Goal: Information Seeking & Learning: Learn about a topic

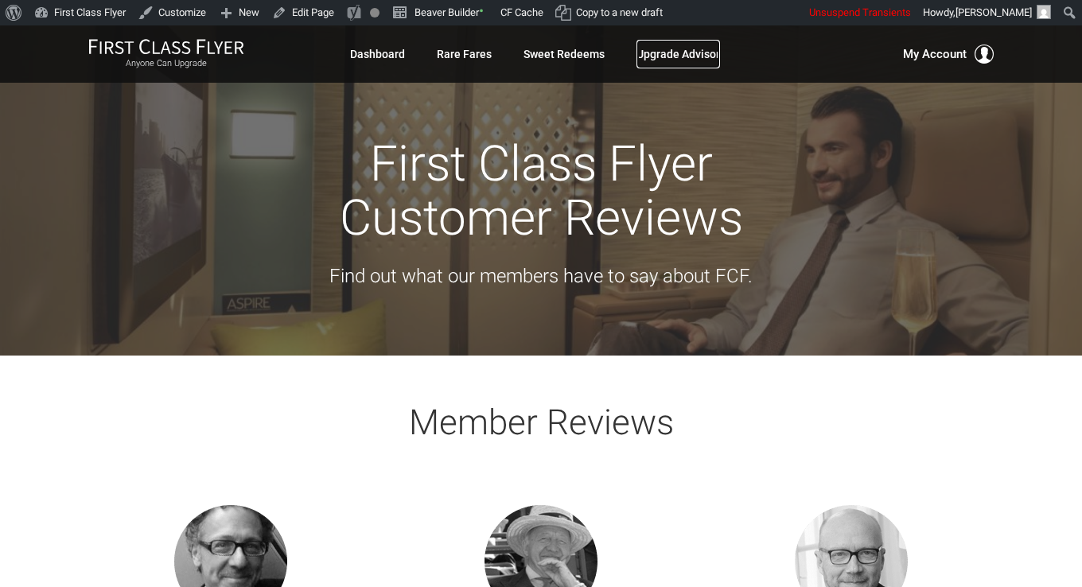
click at [702, 63] on link "Upgrade Advisor" at bounding box center [678, 54] width 84 height 29
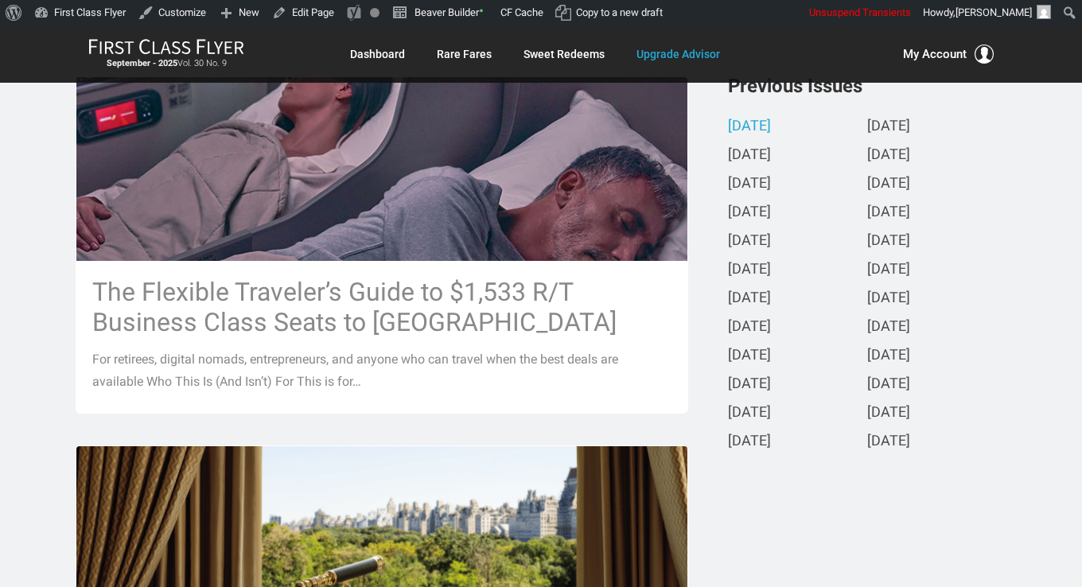
scroll to position [398, 0]
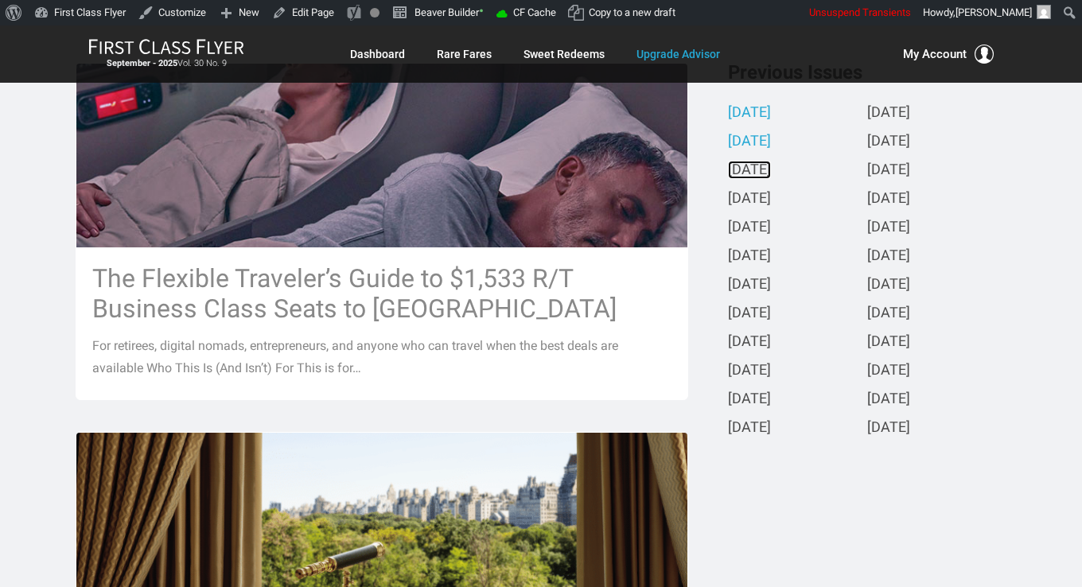
click at [761, 165] on link "[DATE]" at bounding box center [749, 170] width 43 height 17
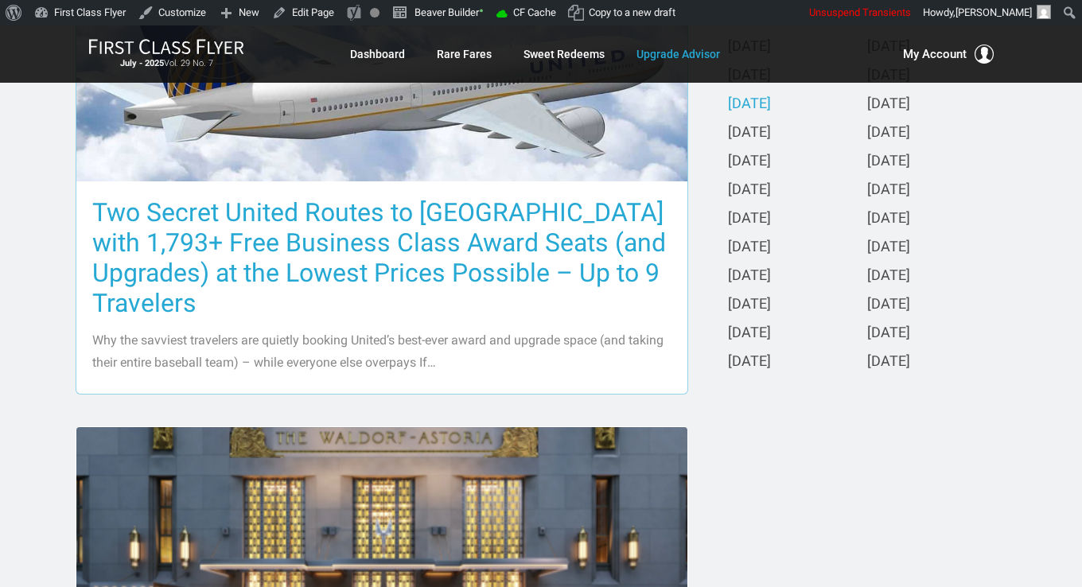
scroll to position [477, 0]
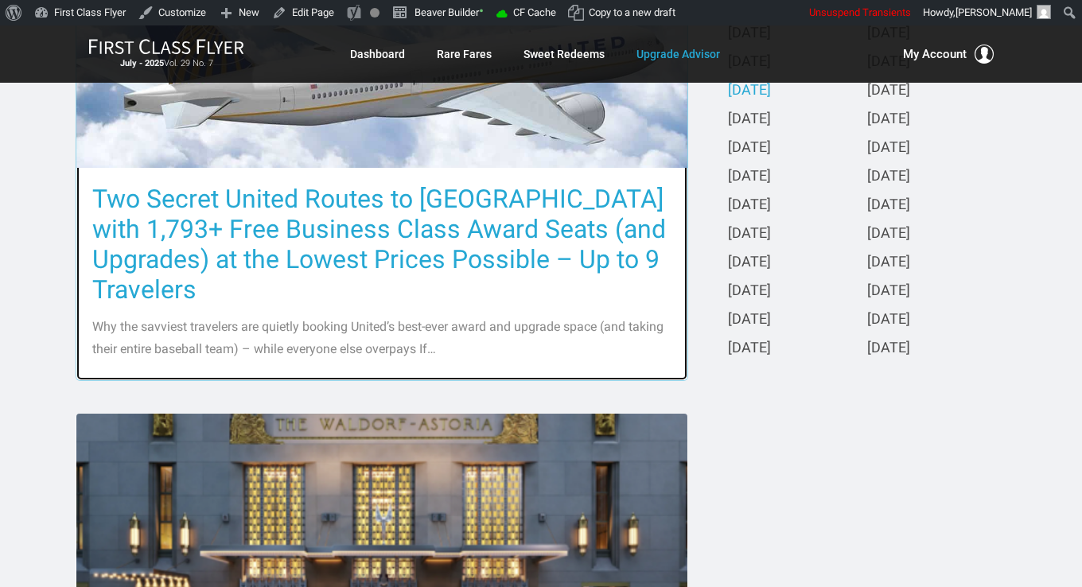
click at [381, 212] on h3 "Two Secret United Routes to [GEOGRAPHIC_DATA] with 1,793+ Free Business Class A…" at bounding box center [381, 244] width 579 height 121
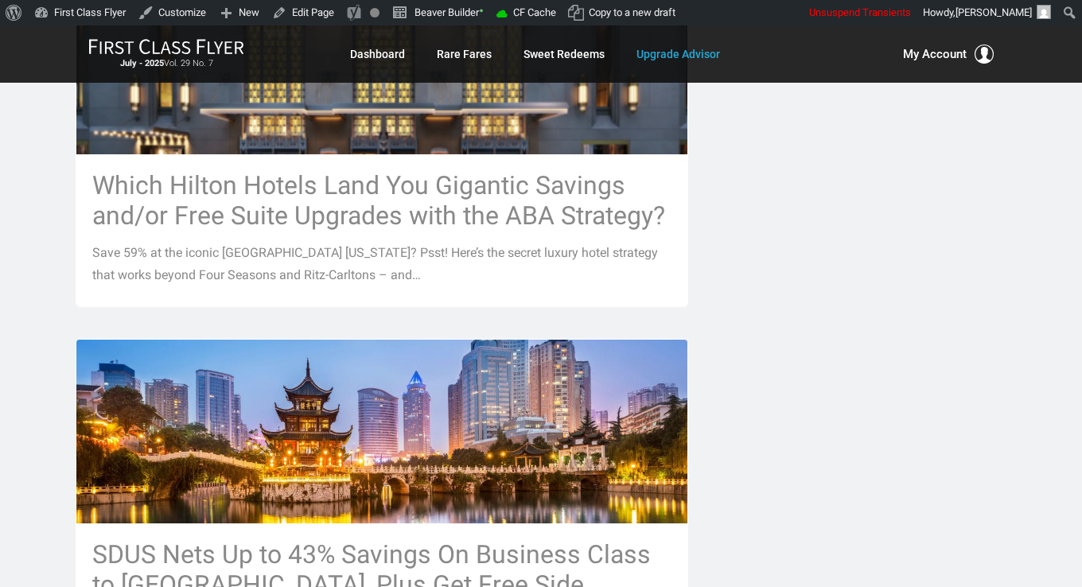
scroll to position [955, 0]
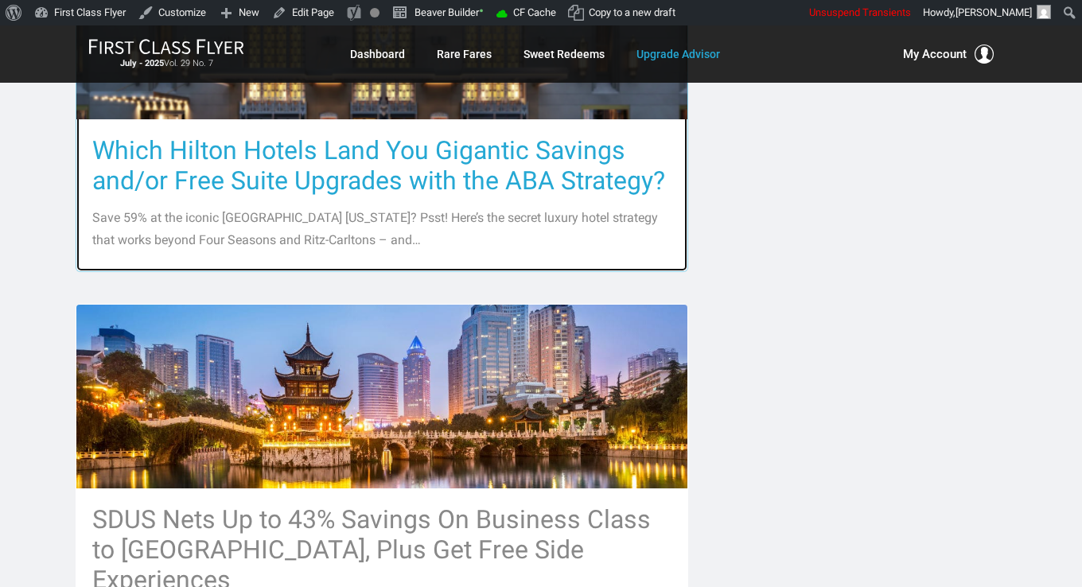
click at [330, 142] on h3 "Which Hilton Hotels Land You Gigantic Savings and/or Free Suite Upgrades with t…" at bounding box center [381, 165] width 579 height 60
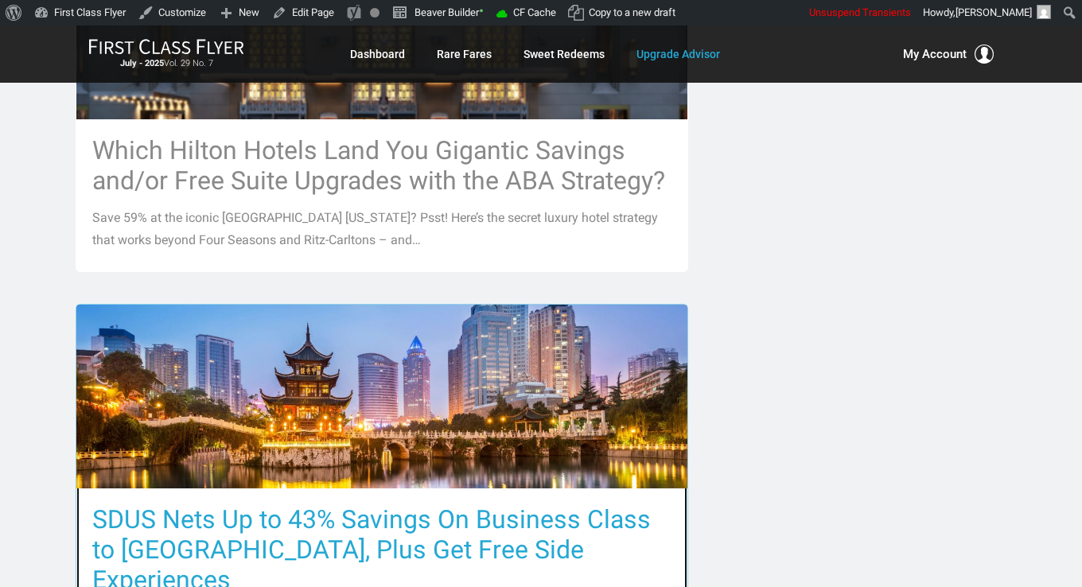
click at [379, 504] on h3 "SDUS Nets Up to 43% Savings On Business Class to Asia, Plus Get Free Side Exper…" at bounding box center [381, 549] width 579 height 91
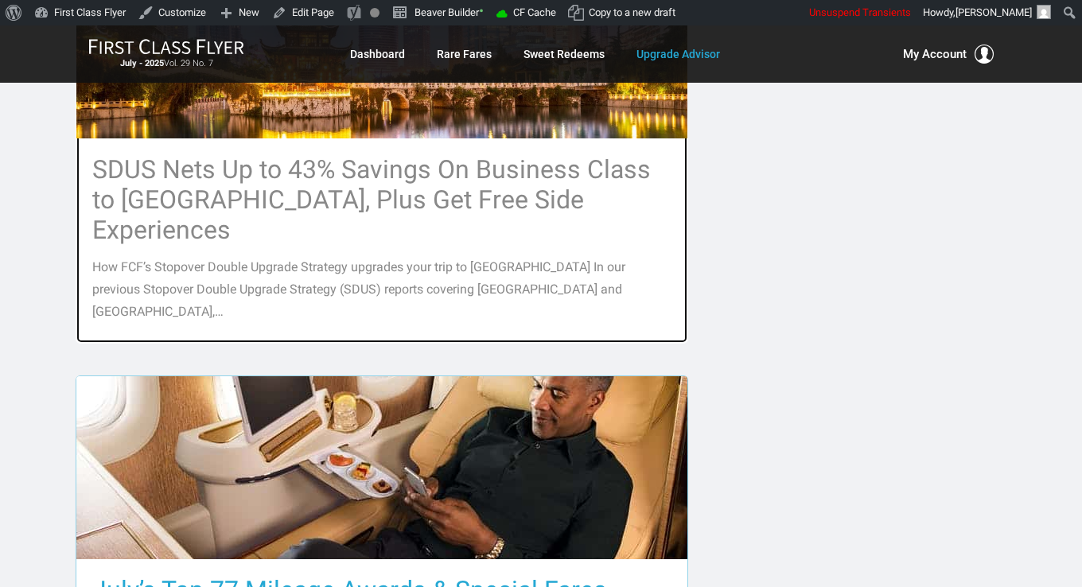
scroll to position [1352, 0]
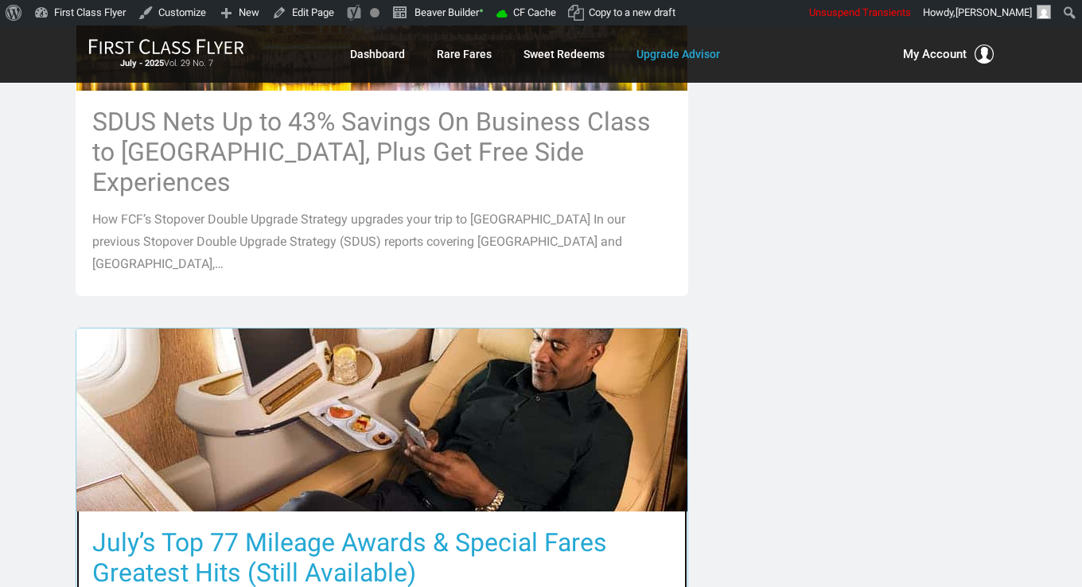
click at [374, 527] on h3 "July’s Top 77 Mileage Awards & Special Fares Greatest Hits (Still Available)" at bounding box center [381, 557] width 579 height 60
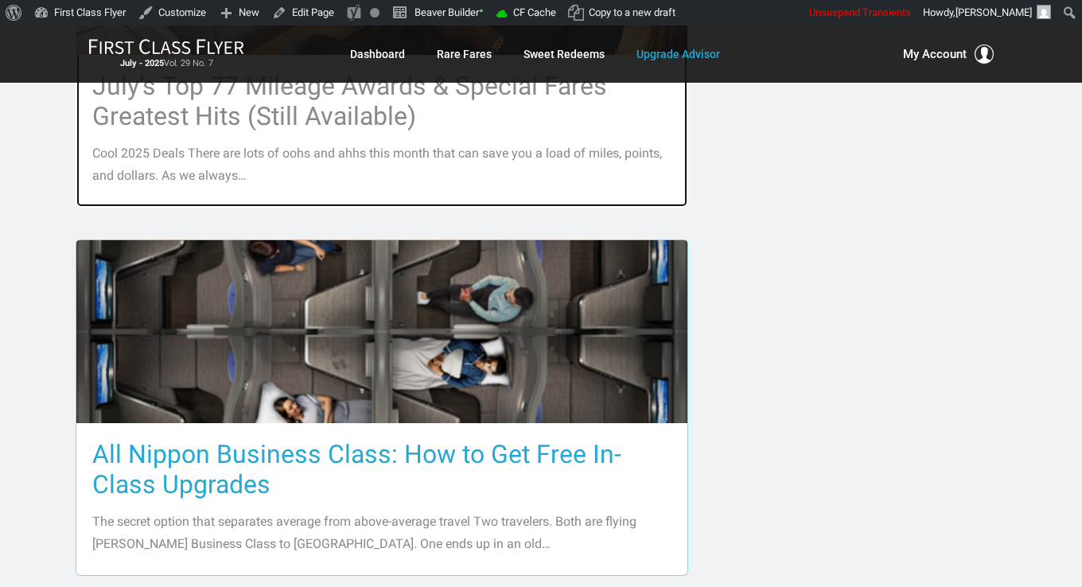
scroll to position [1830, 0]
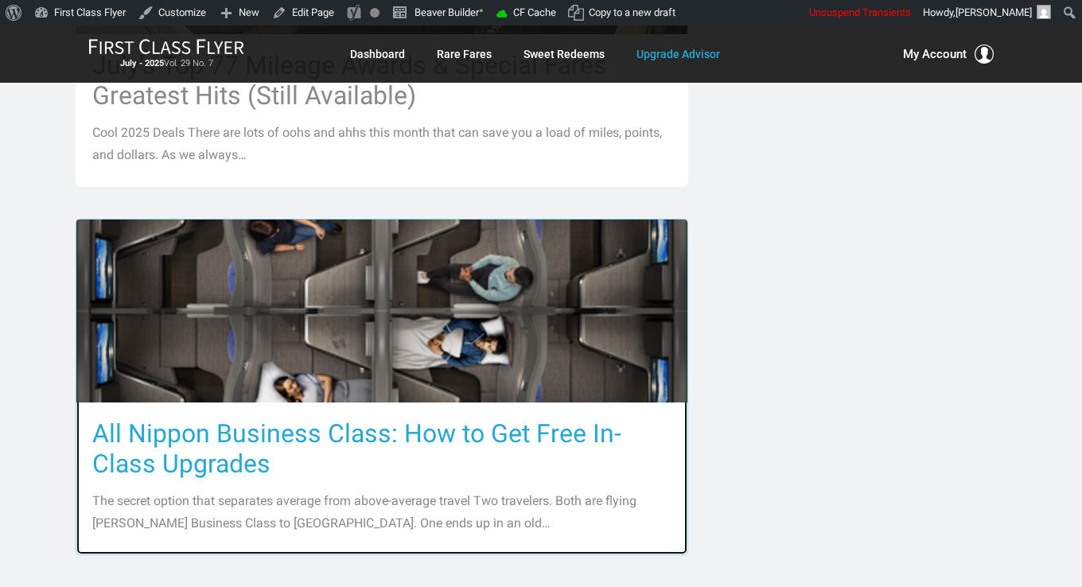
click at [353, 418] on h3 "All Nippon Business Class: How to Get Free In-Class Upgrades" at bounding box center [381, 448] width 579 height 60
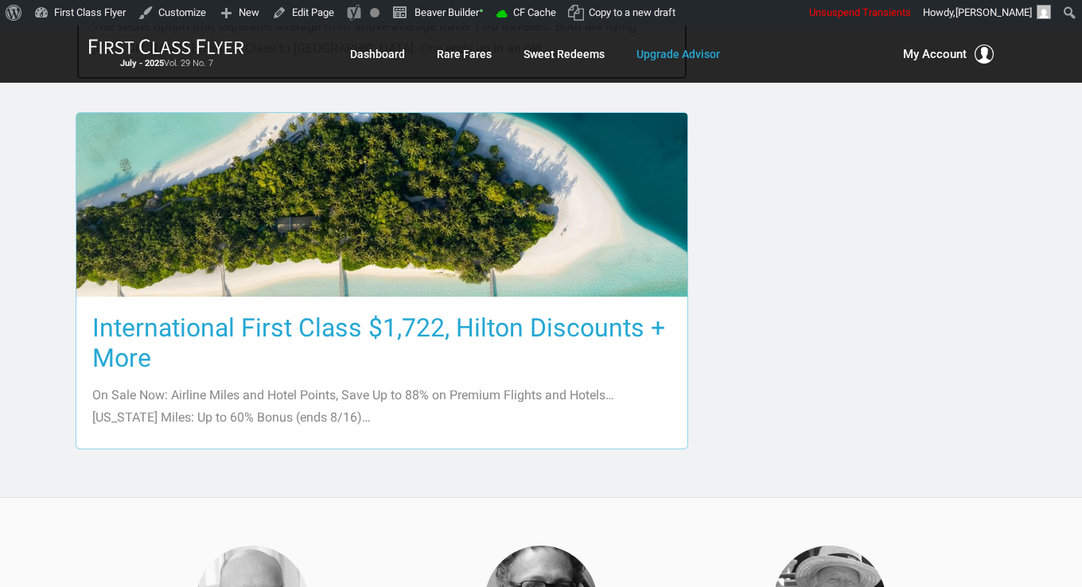
scroll to position [2307, 0]
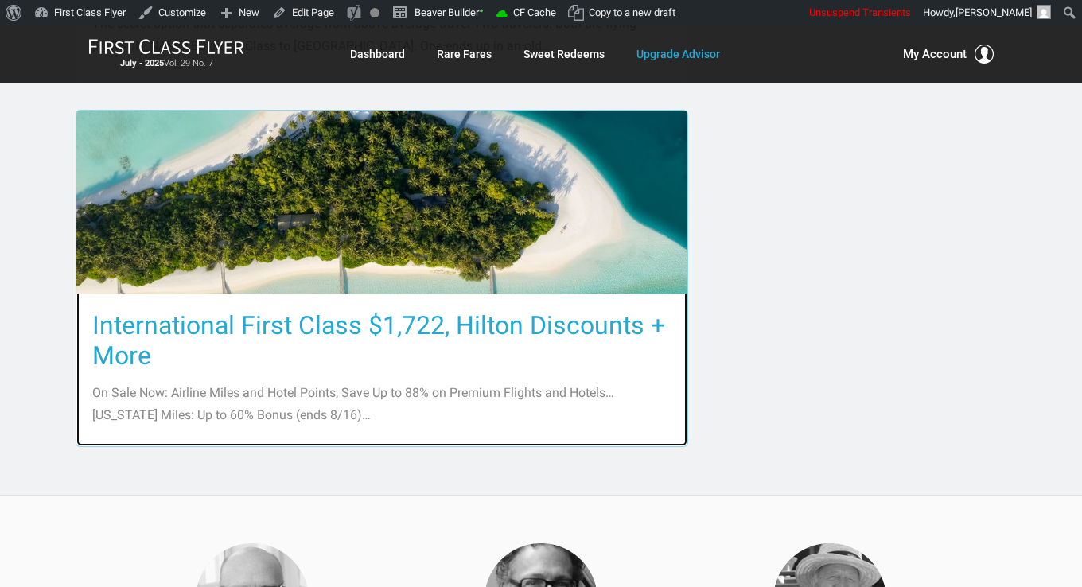
click at [329, 310] on h3 "International First Class $1,722, Hilton Discounts + More" at bounding box center [381, 340] width 579 height 60
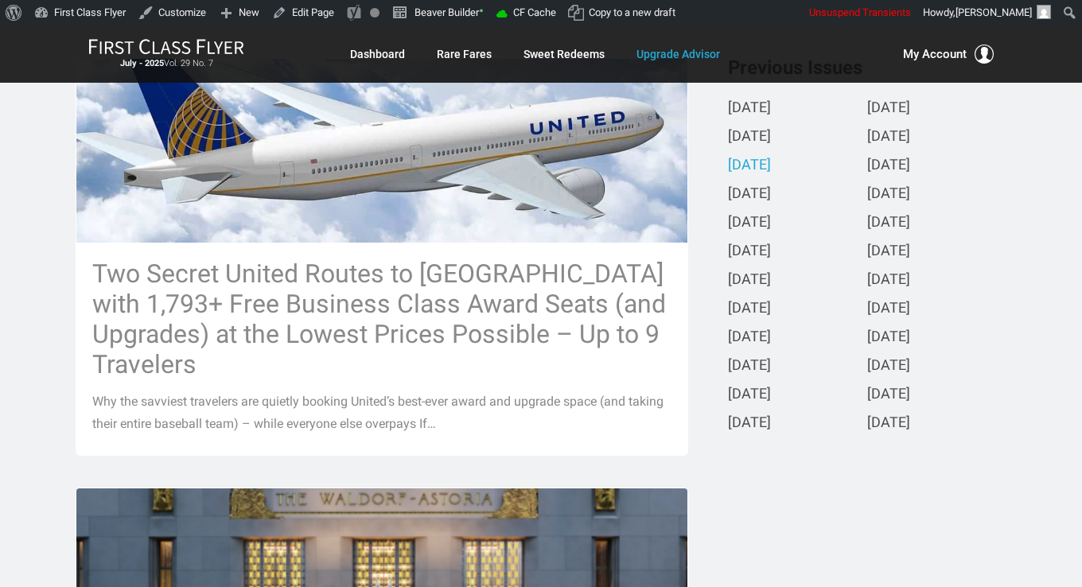
scroll to position [389, 0]
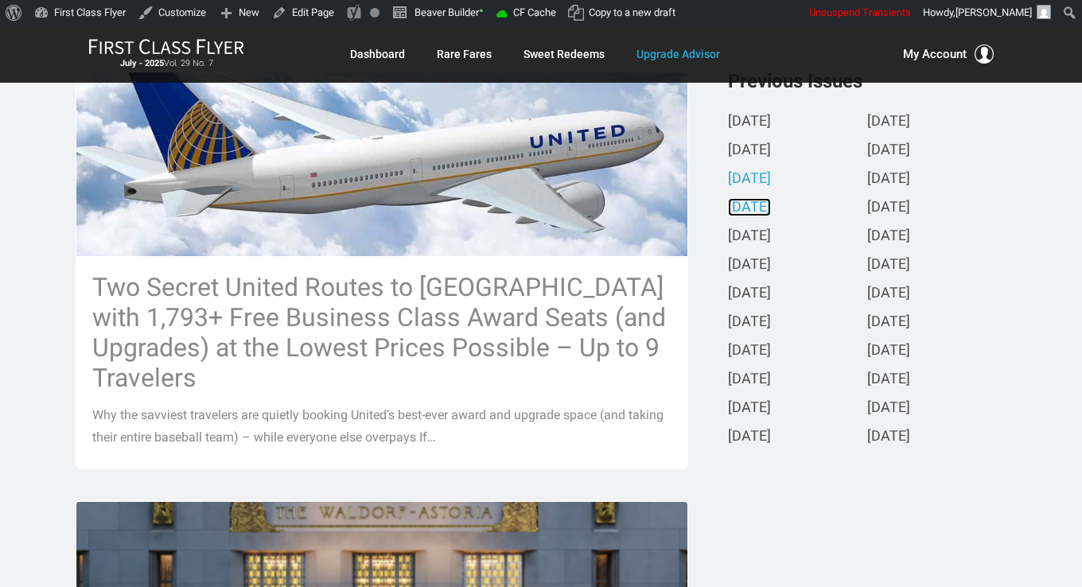
click at [771, 210] on link "June 2025" at bounding box center [749, 208] width 43 height 17
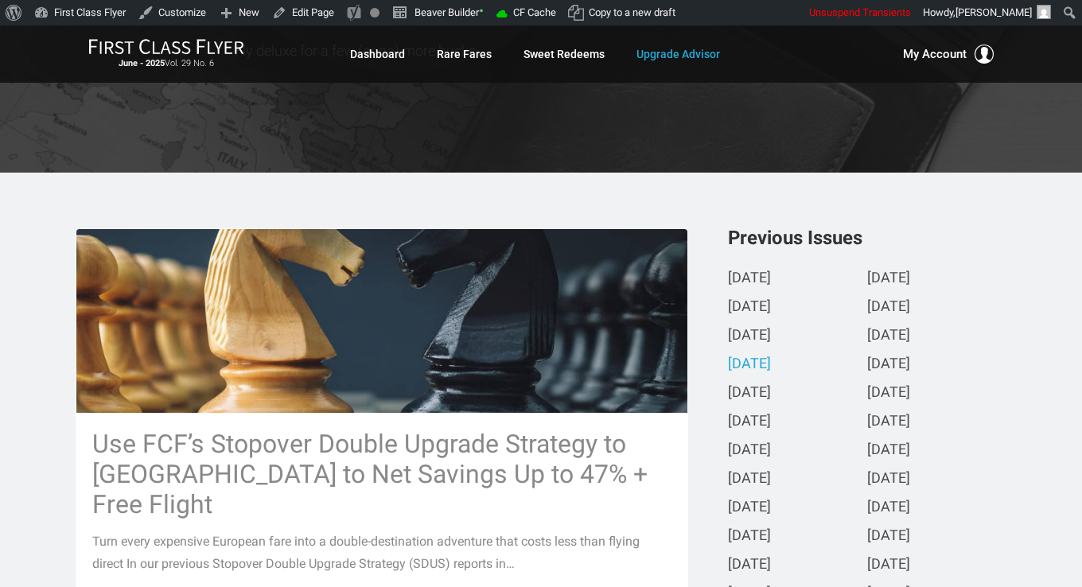
scroll to position [477, 0]
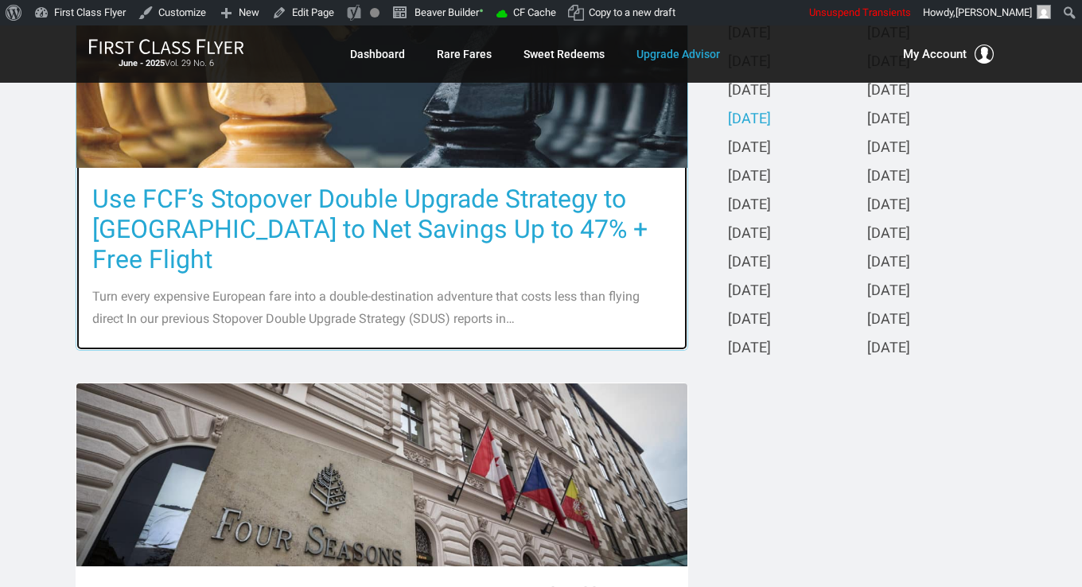
click at [503, 216] on h3 "Use FCF’s Stopover Double Upgrade Strategy to Europe to Net Savings Up to 47% +…" at bounding box center [381, 229] width 579 height 91
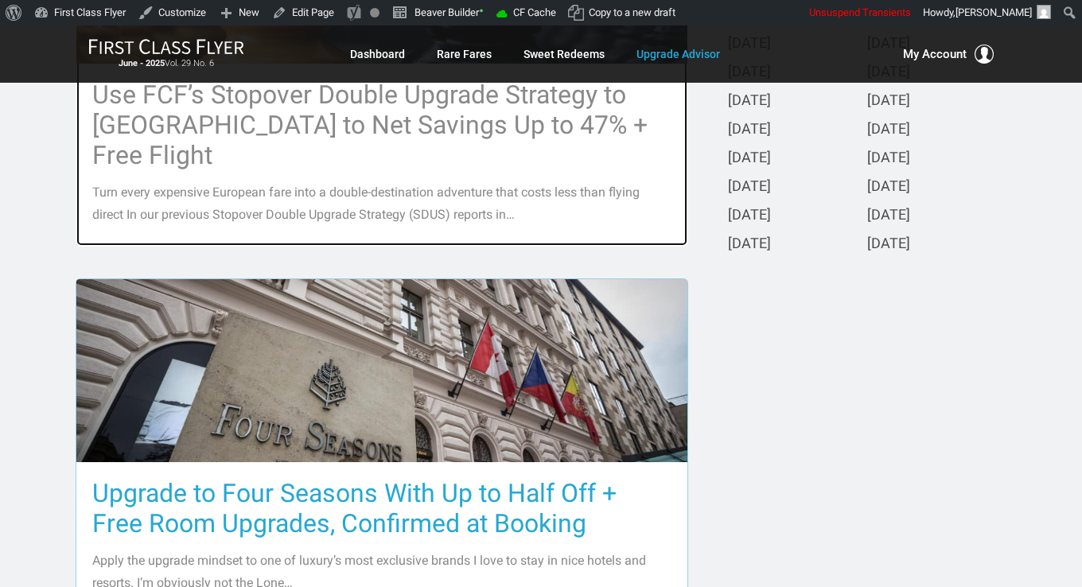
scroll to position [716, 0]
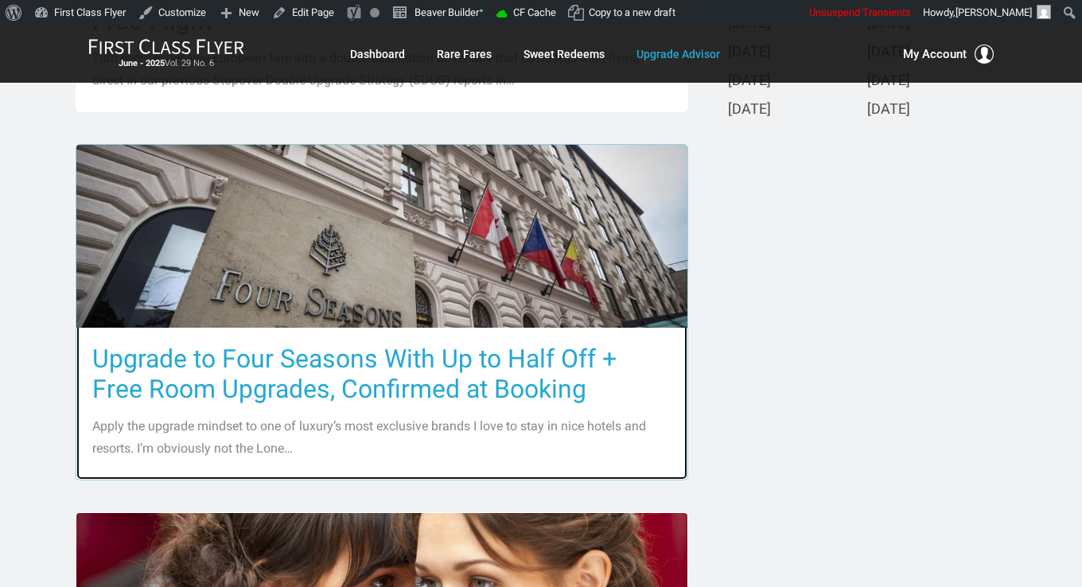
click at [423, 344] on h3 "Upgrade to Four Seasons With Up to Half Off + Free Room Upgrades, Confirmed at …" at bounding box center [381, 374] width 579 height 60
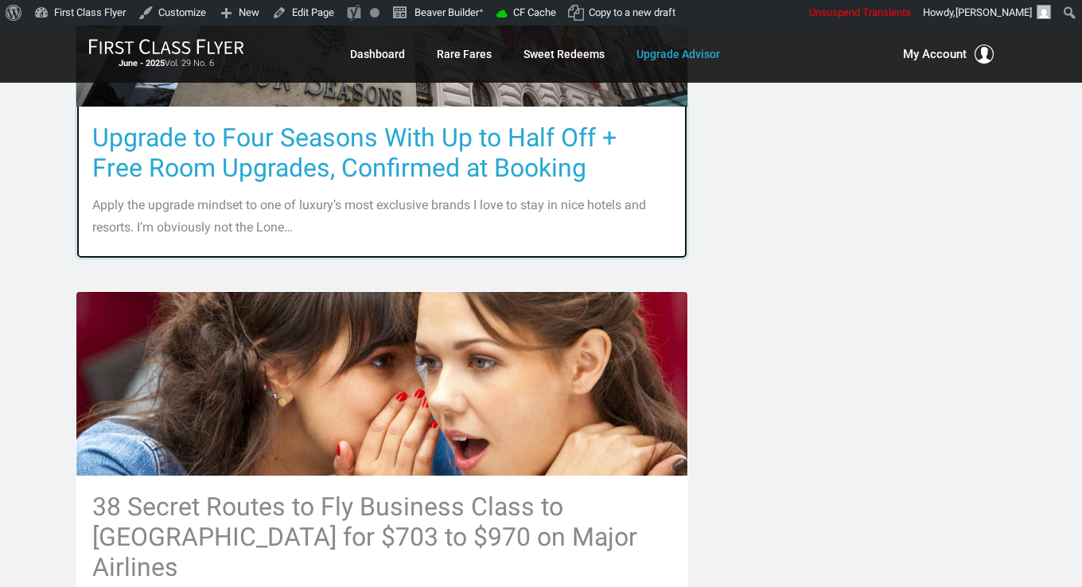
scroll to position [1034, 0]
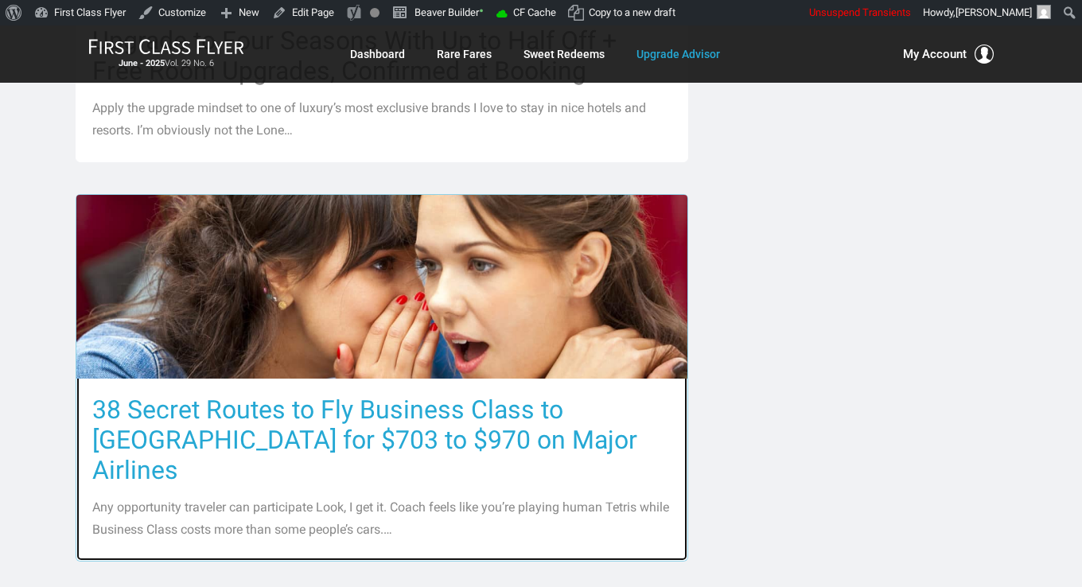
click at [384, 395] on h3 "38 Secret Routes to Fly Business Class to Europe for $703 to $970 on Major Airl…" at bounding box center [381, 440] width 579 height 91
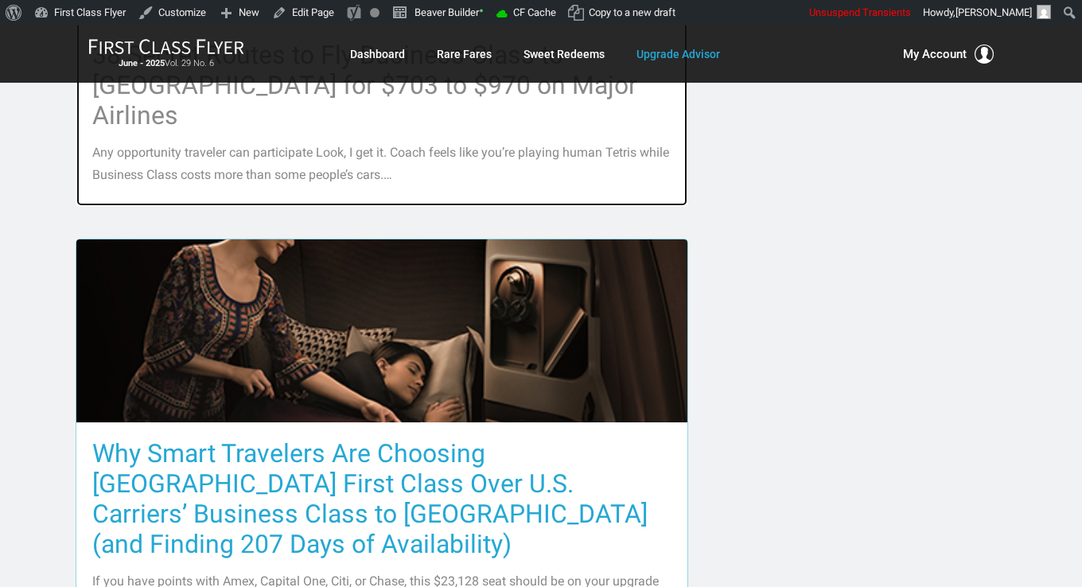
scroll to position [1512, 0]
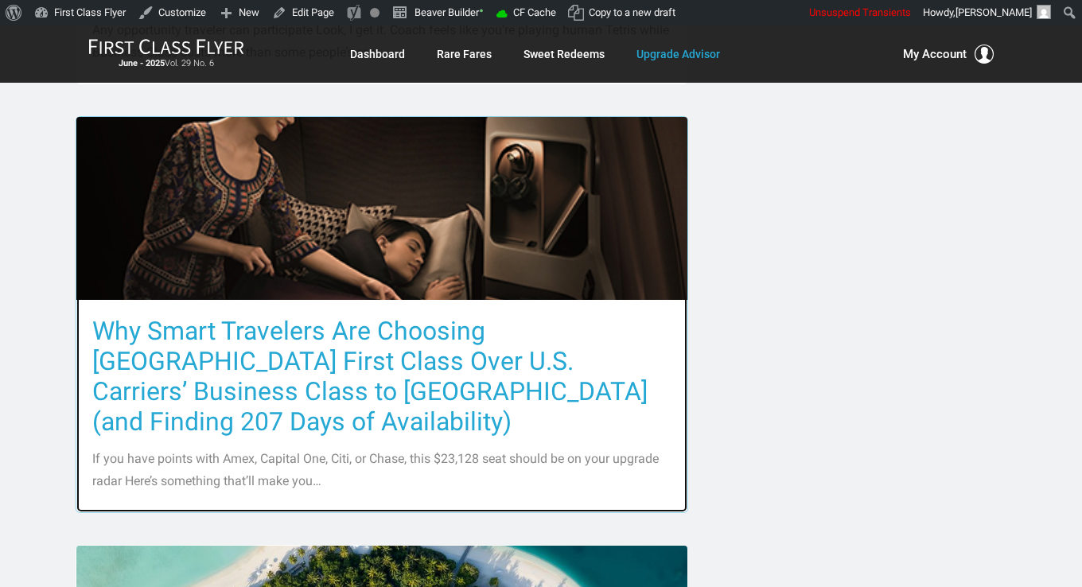
click at [321, 316] on h3 "Why Smart Travelers Are Choosing Singapore First Class Over U.S. Carriers’ Busi…" at bounding box center [381, 376] width 579 height 121
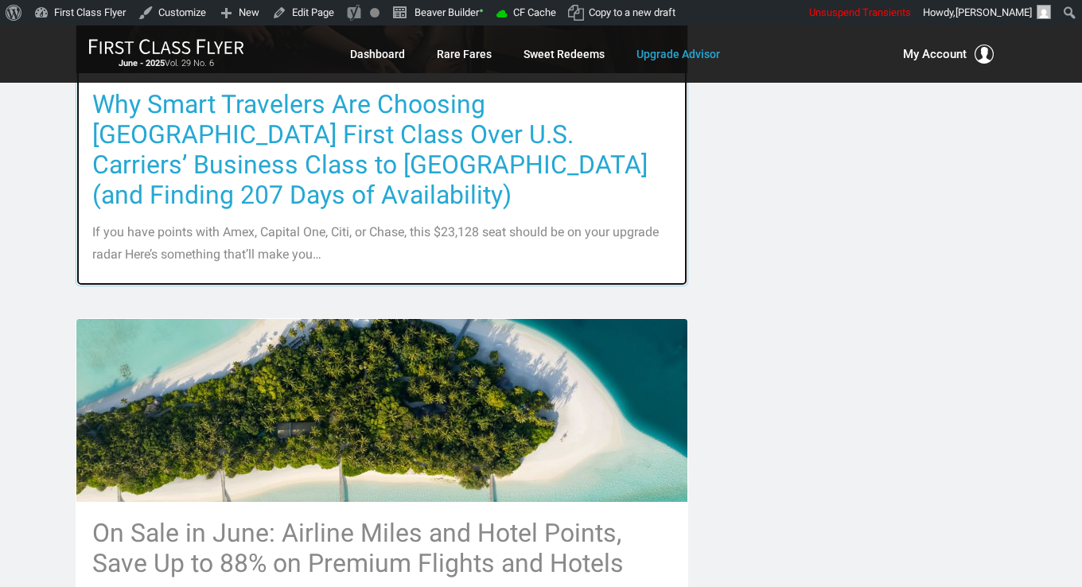
scroll to position [1830, 0]
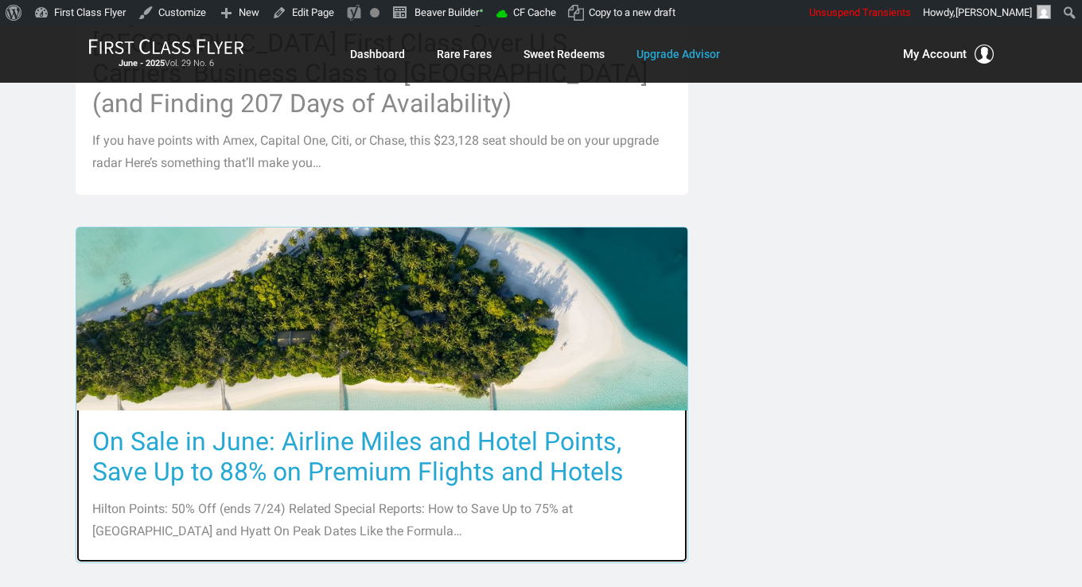
click at [316, 426] on h3 "On Sale in June: Airline Miles and Hotel Points, Save Up to 88% on Premium Flig…" at bounding box center [381, 456] width 579 height 60
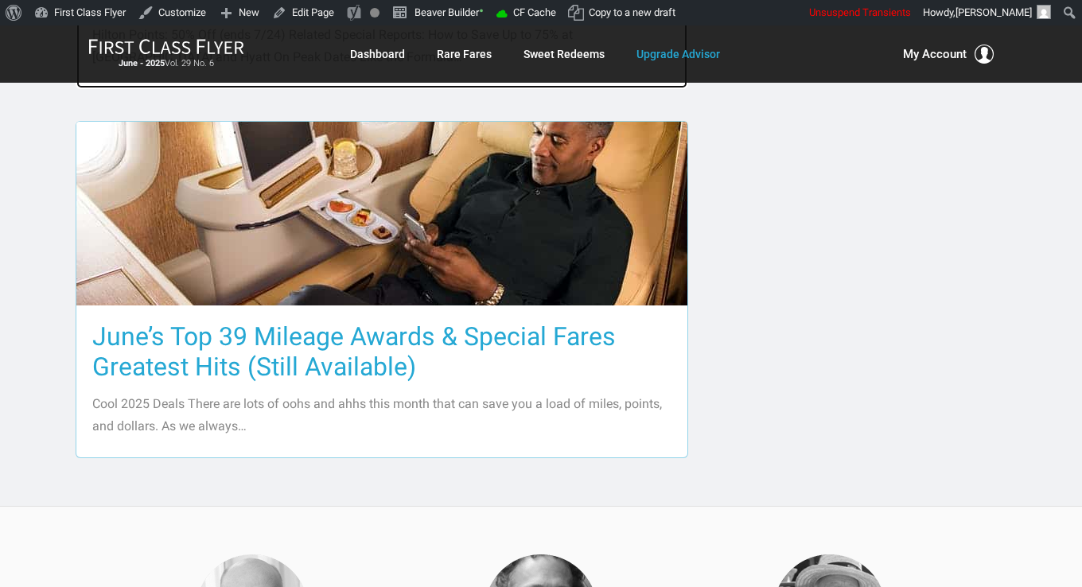
scroll to position [2307, 0]
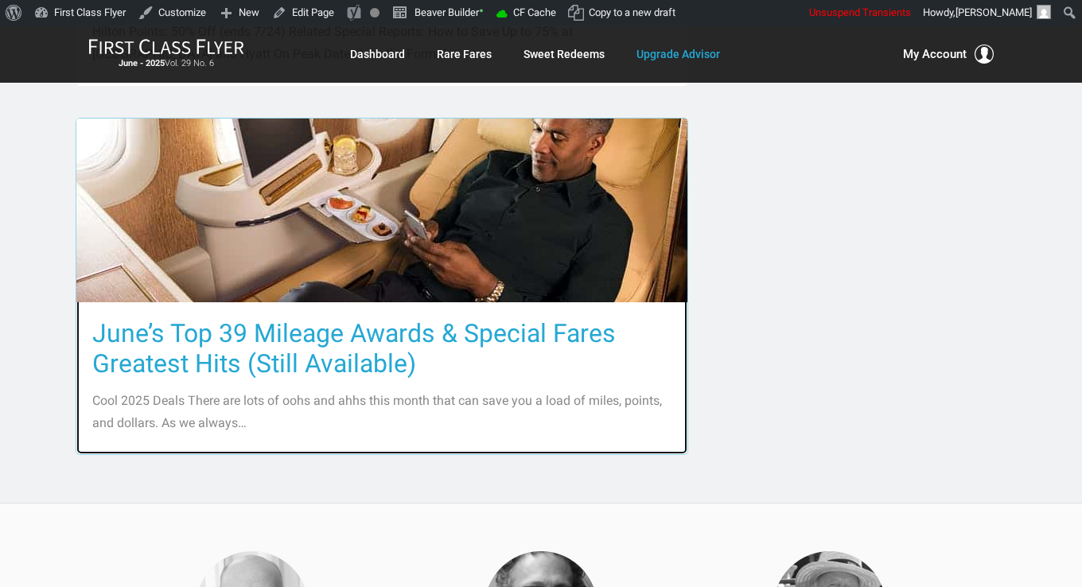
click at [279, 318] on h3 "June’s Top 39 Mileage Awards & Special Fares Greatest Hits (Still Available)" at bounding box center [381, 348] width 579 height 60
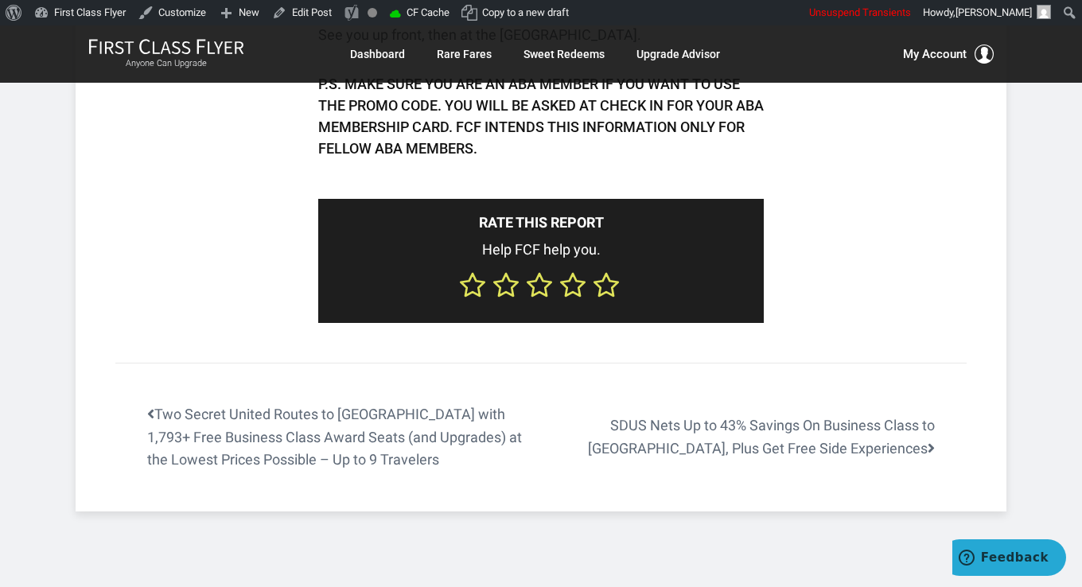
scroll to position [2705, 0]
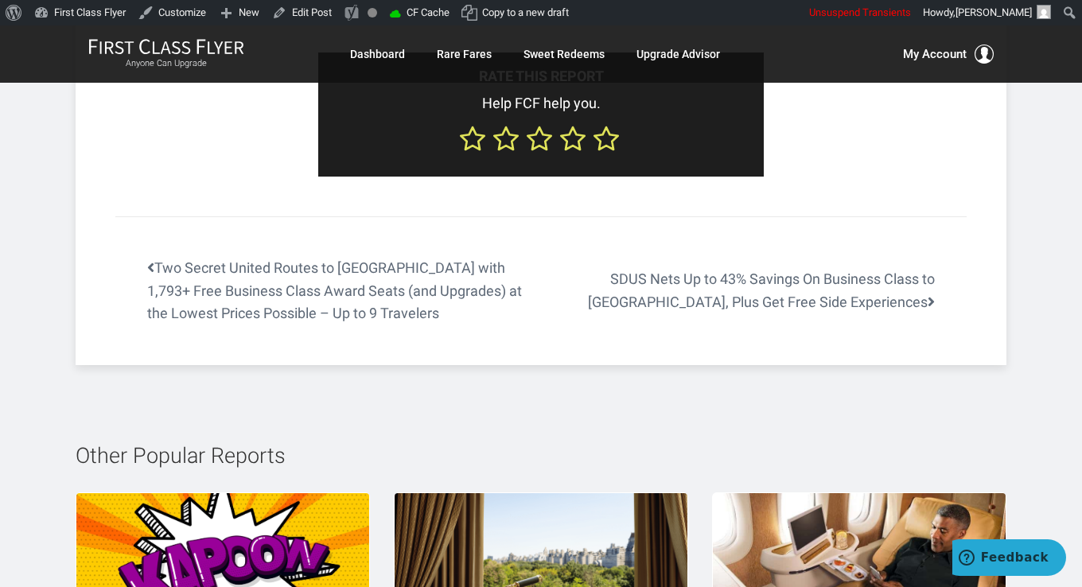
scroll to position [2625, 0]
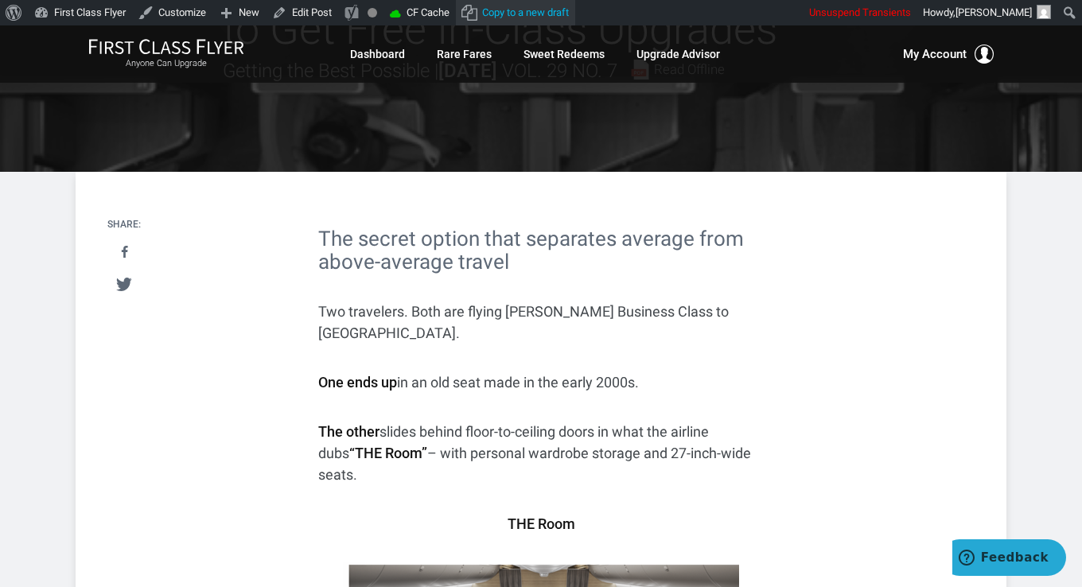
scroll to position [1174, 0]
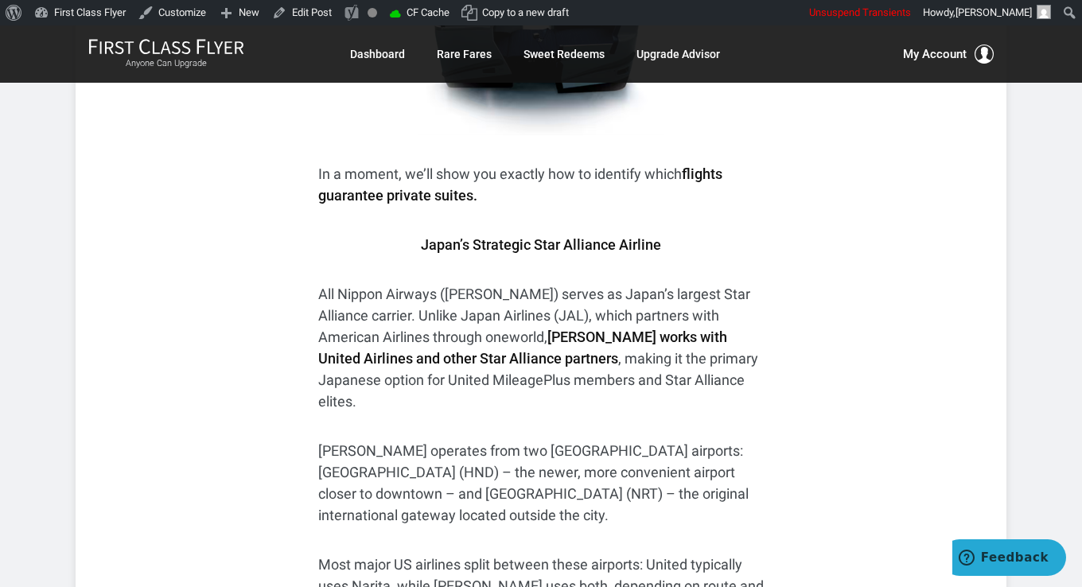
click at [555, 348] on p "All Nippon Airways (ANA) serves as Japan’s largest Star Alliance carrier. Unlik…" at bounding box center [541, 347] width 446 height 129
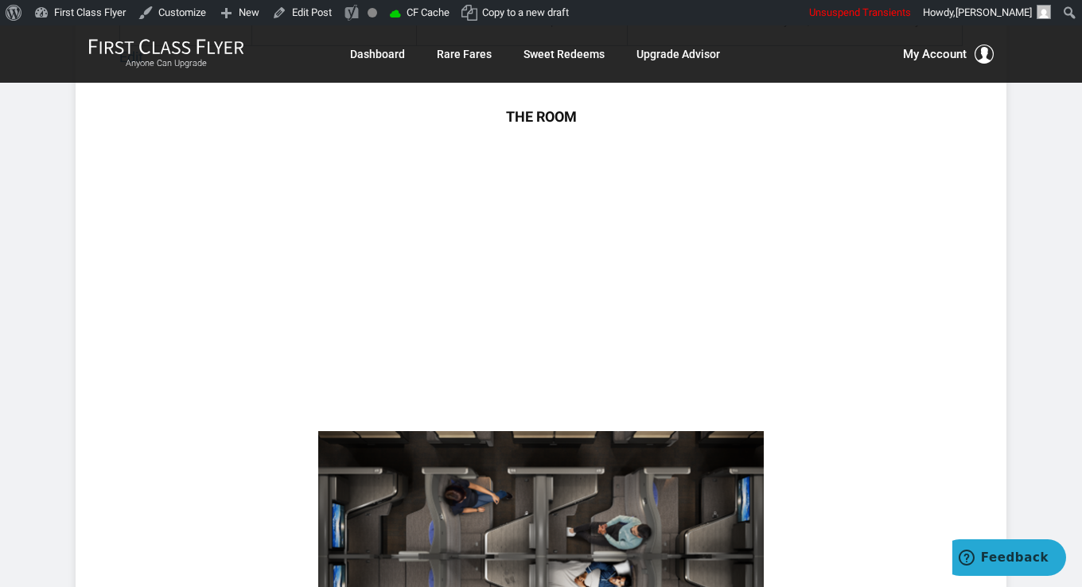
scroll to position [3004, 0]
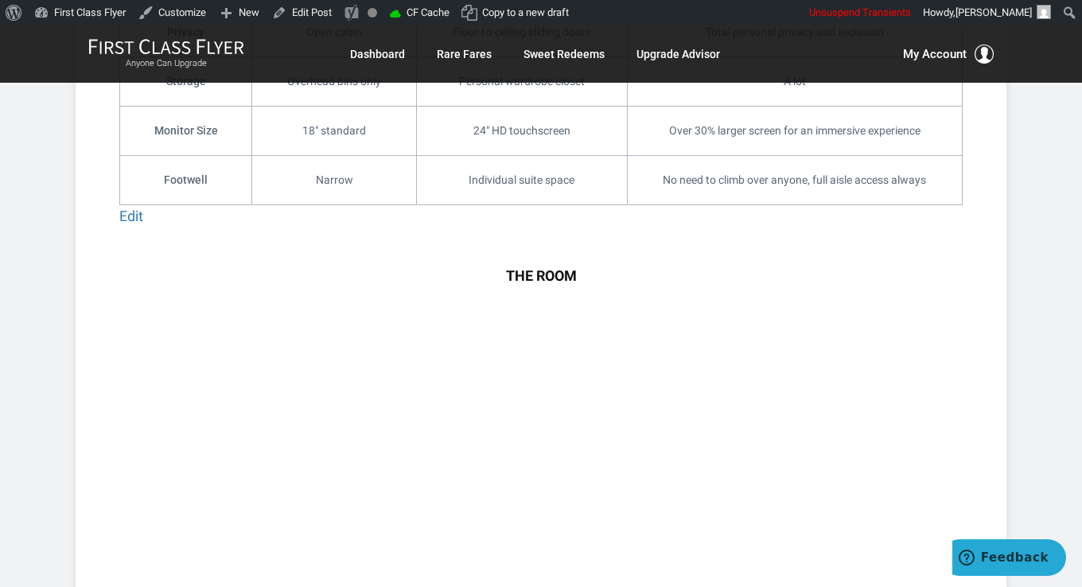
click at [519, 368] on img at bounding box center [541, 437] width 446 height 251
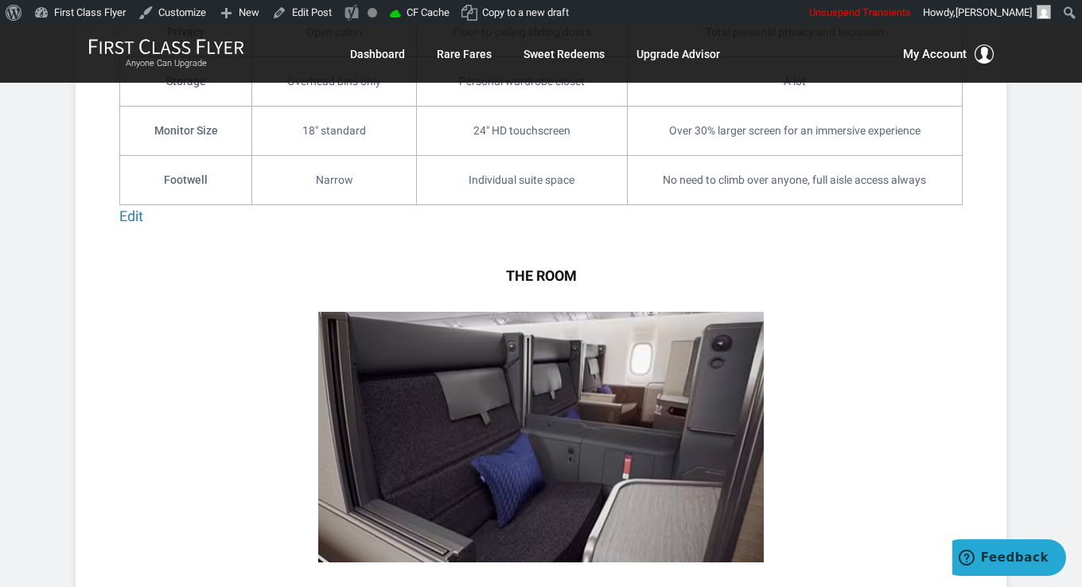
click at [519, 368] on img at bounding box center [541, 437] width 446 height 251
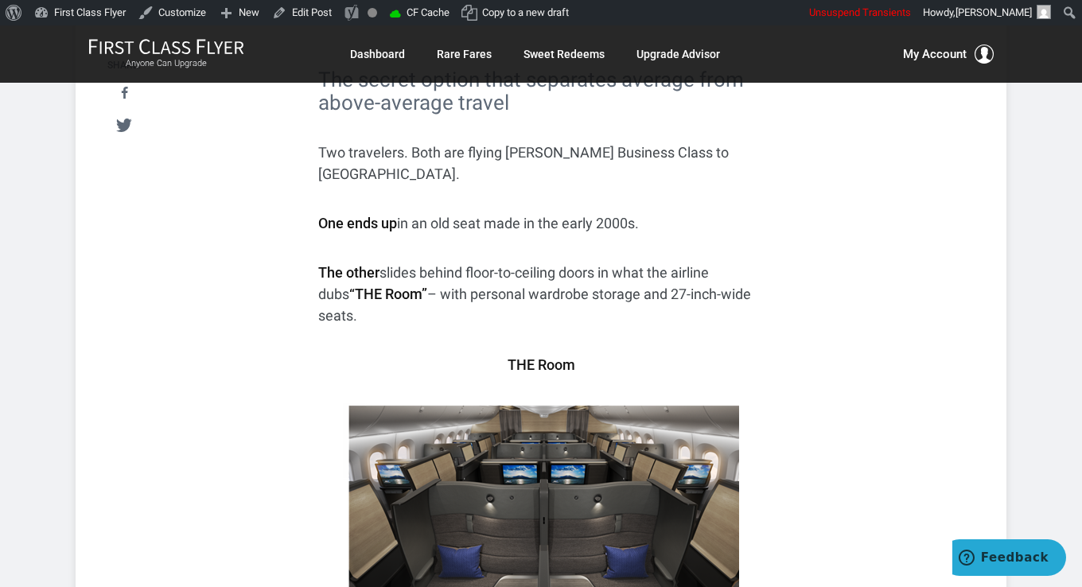
scroll to position [239, 0]
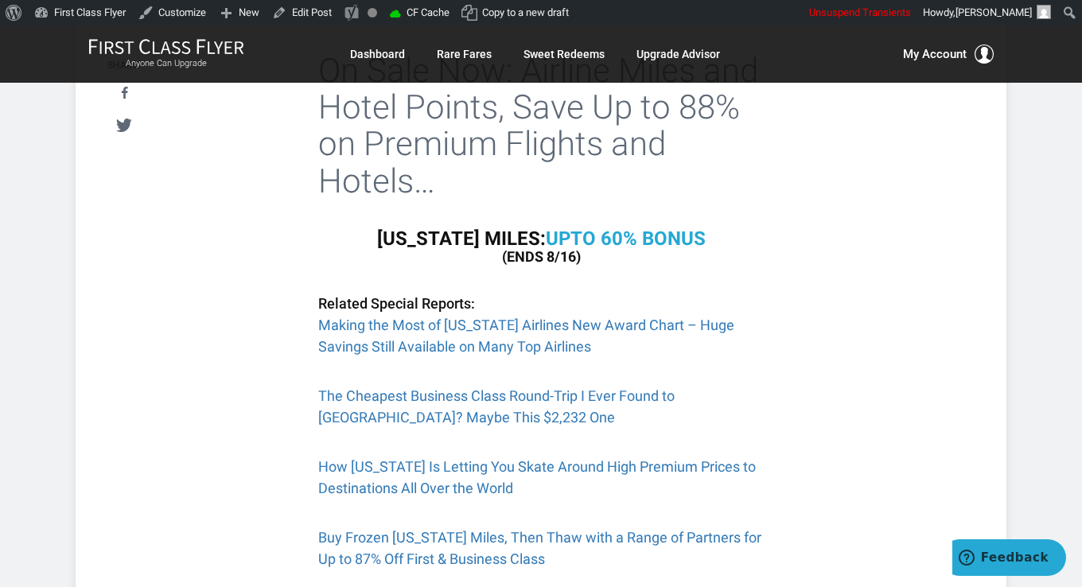
scroll to position [557, 0]
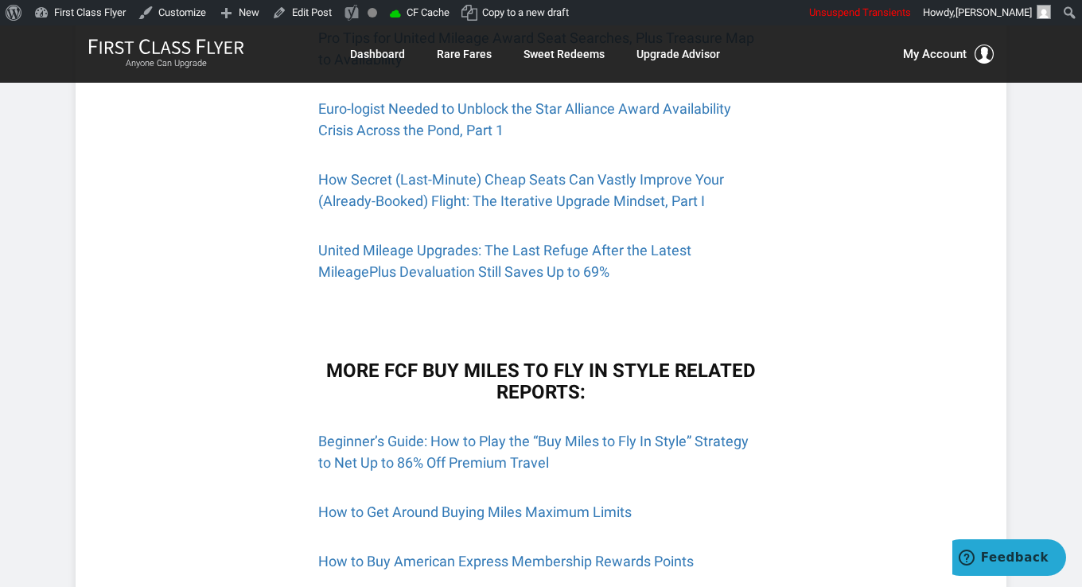
scroll to position [2068, 0]
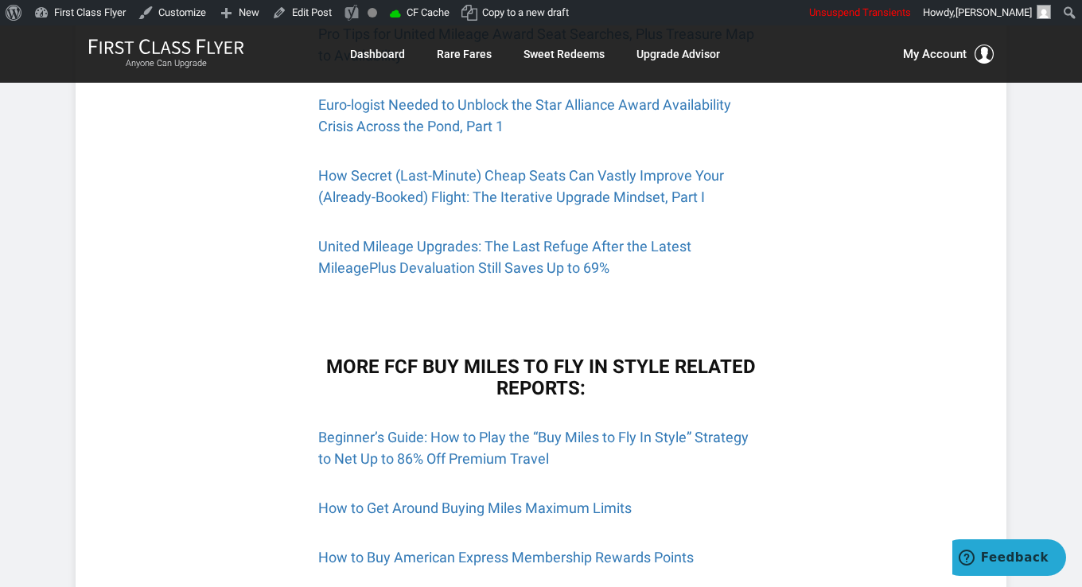
click at [597, 306] on p at bounding box center [541, 316] width 446 height 21
click at [593, 356] on b "More FCF Buy Miles to Fly In Style Related Reports:" at bounding box center [541, 377] width 430 height 43
click at [590, 306] on p at bounding box center [541, 316] width 446 height 21
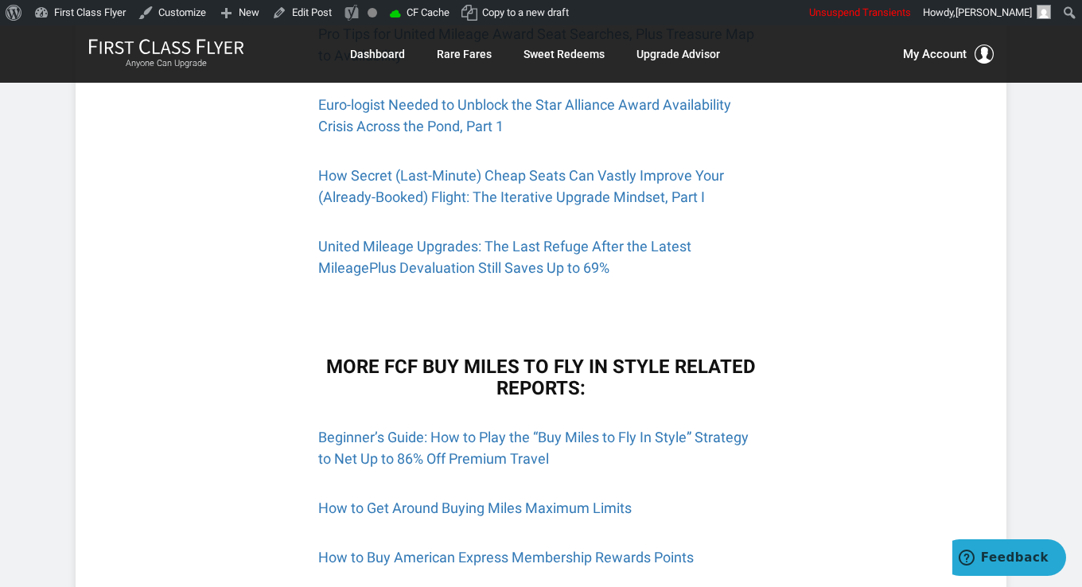
click at [590, 306] on p at bounding box center [541, 316] width 446 height 21
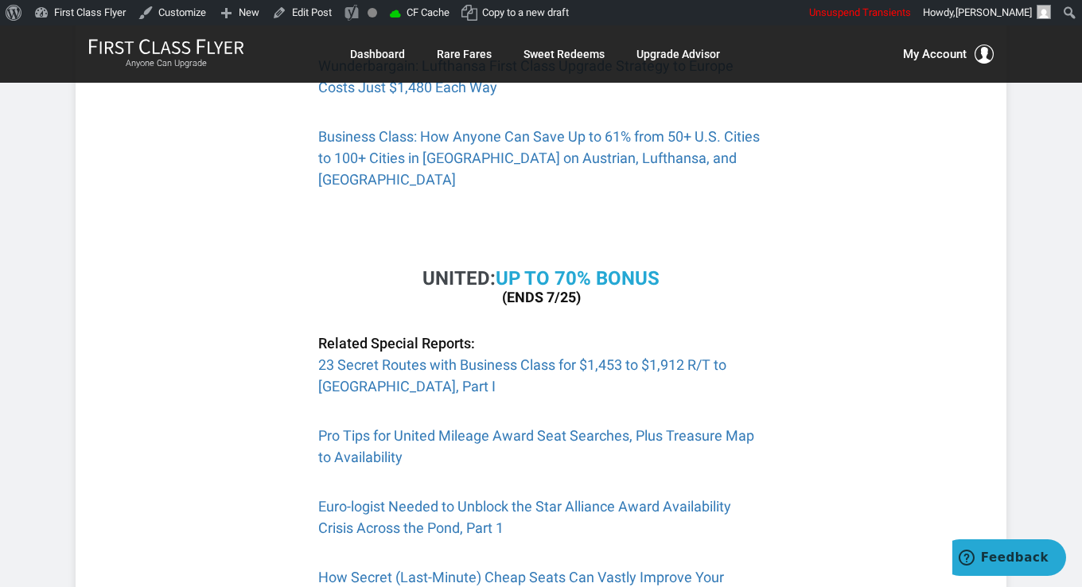
scroll to position [1591, 0]
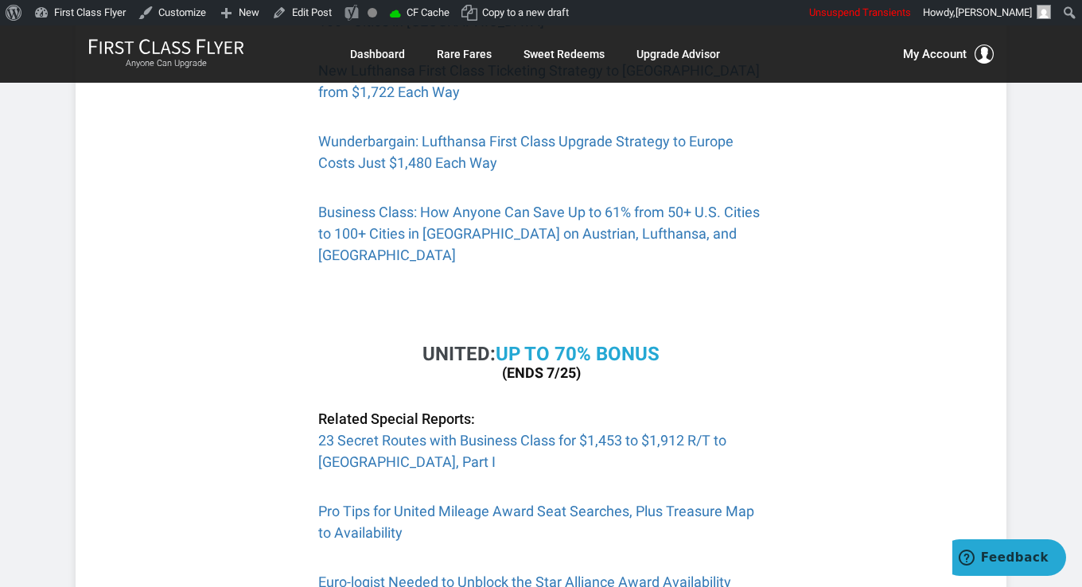
click at [538, 294] on p at bounding box center [541, 304] width 446 height 21
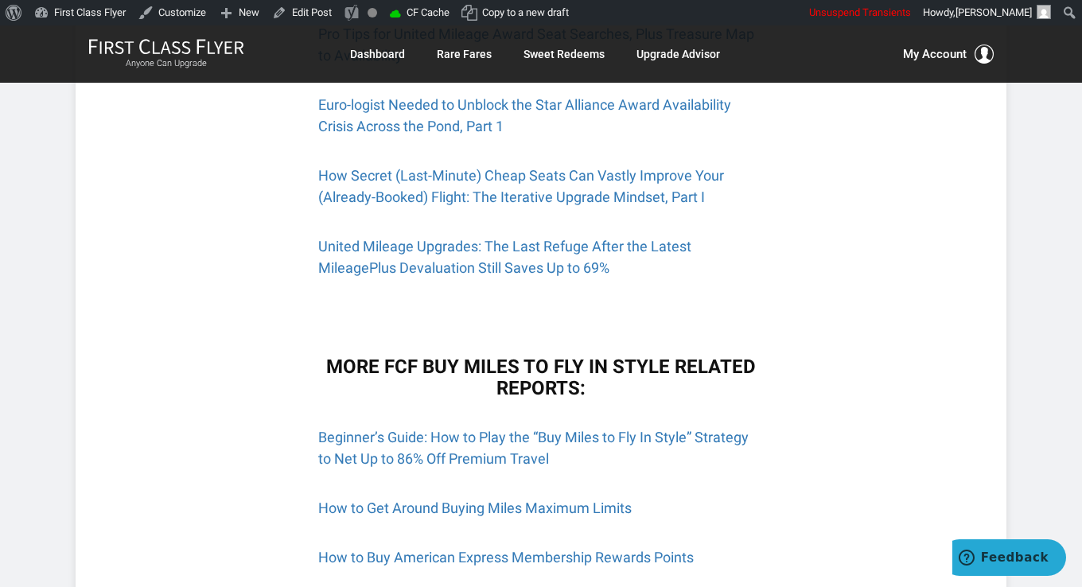
scroll to position [2307, 0]
